Goal: Information Seeking & Learning: Learn about a topic

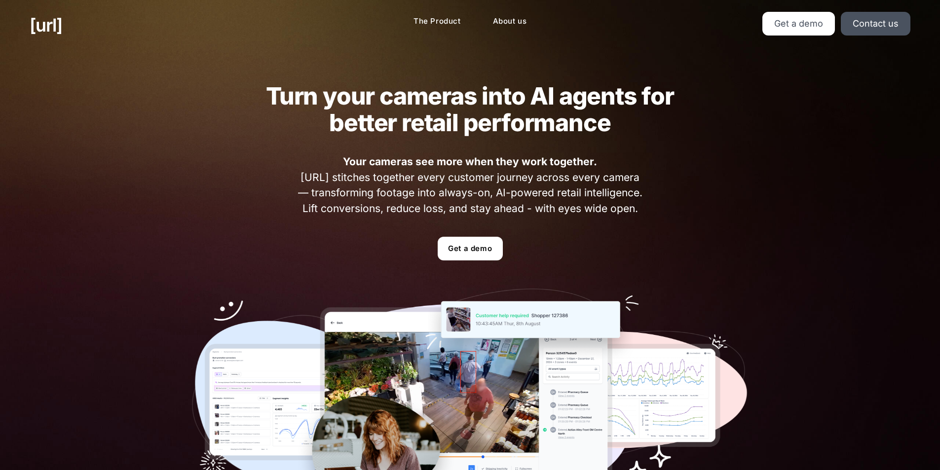
scroll to position [197, 0]
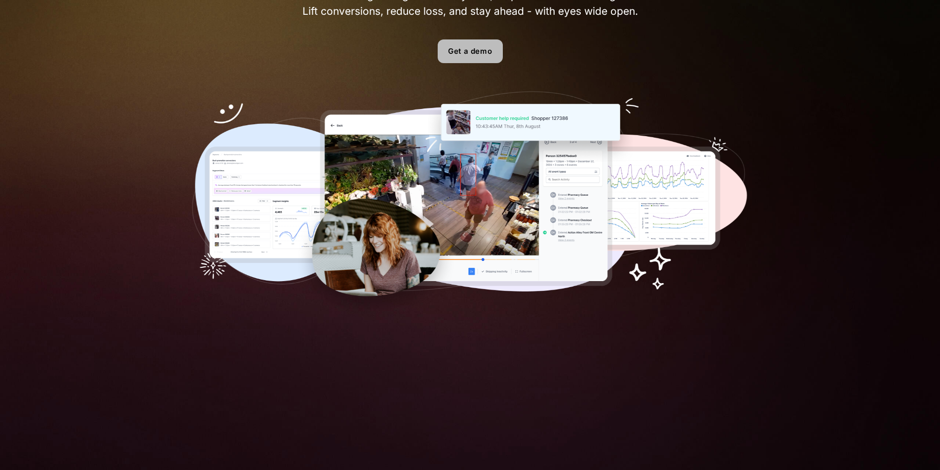
click at [452, 41] on div "Turn your cameras into AI agents for better retail performance Your cameras see…" at bounding box center [470, 101] width 616 height 497
click at [455, 48] on link "Get a demo" at bounding box center [470, 51] width 65 height 24
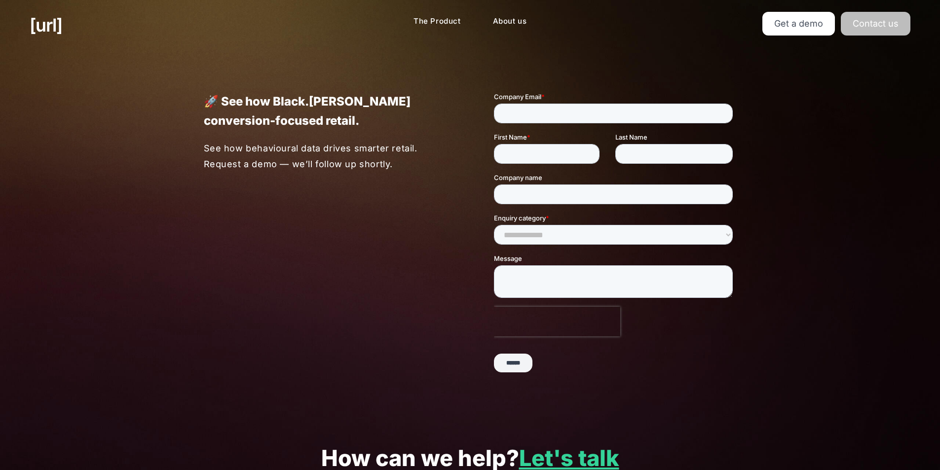
click at [882, 21] on link "Contact us" at bounding box center [876, 24] width 70 height 24
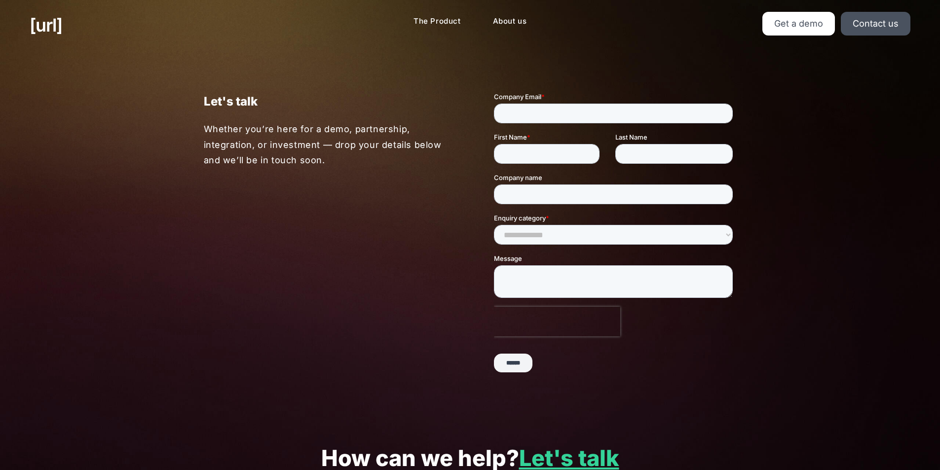
click at [812, 36] on div "[URL] The Product About us Get a demo Contact us" at bounding box center [470, 25] width 940 height 50
click at [763, 30] on ul "Get a demo Contact us" at bounding box center [772, 24] width 278 height 24
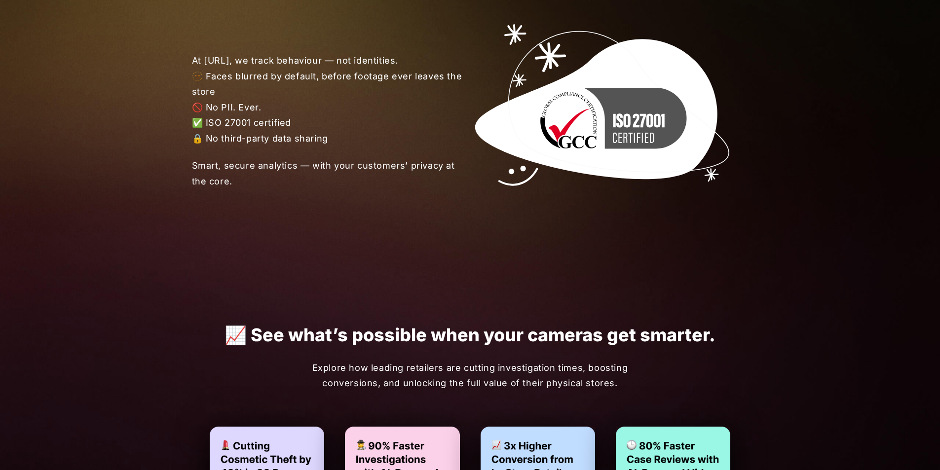
scroll to position [1728, 0]
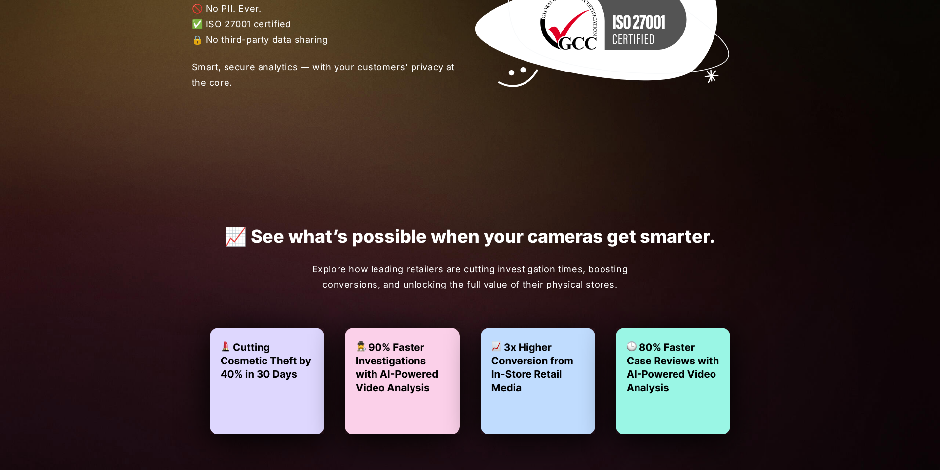
drag, startPoint x: 929, startPoint y: 370, endPoint x: 925, endPoint y: 438, distance: 68.2
click at [929, 454] on div "📈 See what’s possible when your cameras get smarter. Explore how leading retail…" at bounding box center [470, 330] width 940 height 291
